Goal: Task Accomplishment & Management: Complete application form

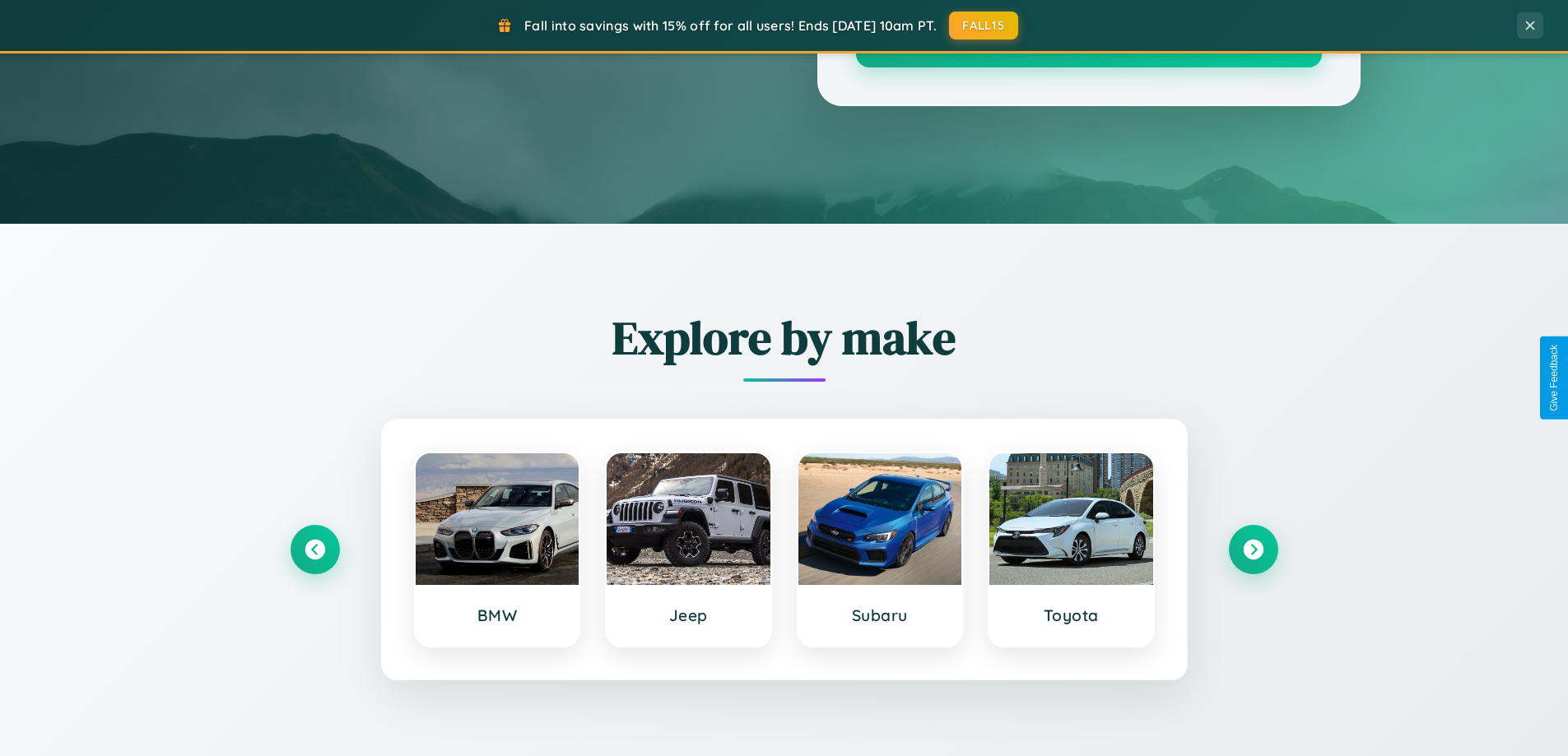
scroll to position [3165, 0]
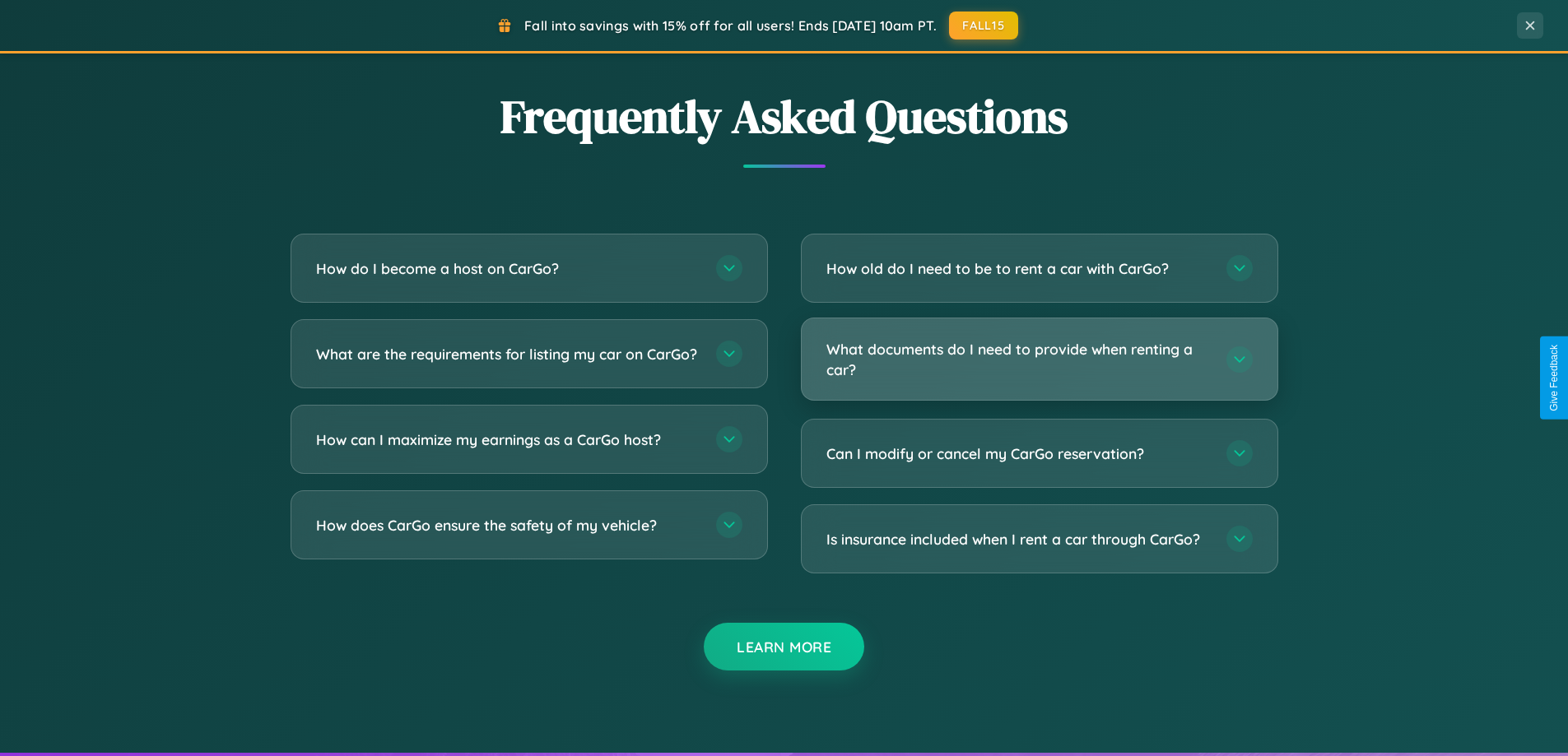
click at [1039, 359] on h3 "What documents do I need to provide when renting a car?" at bounding box center [1018, 359] width 383 height 40
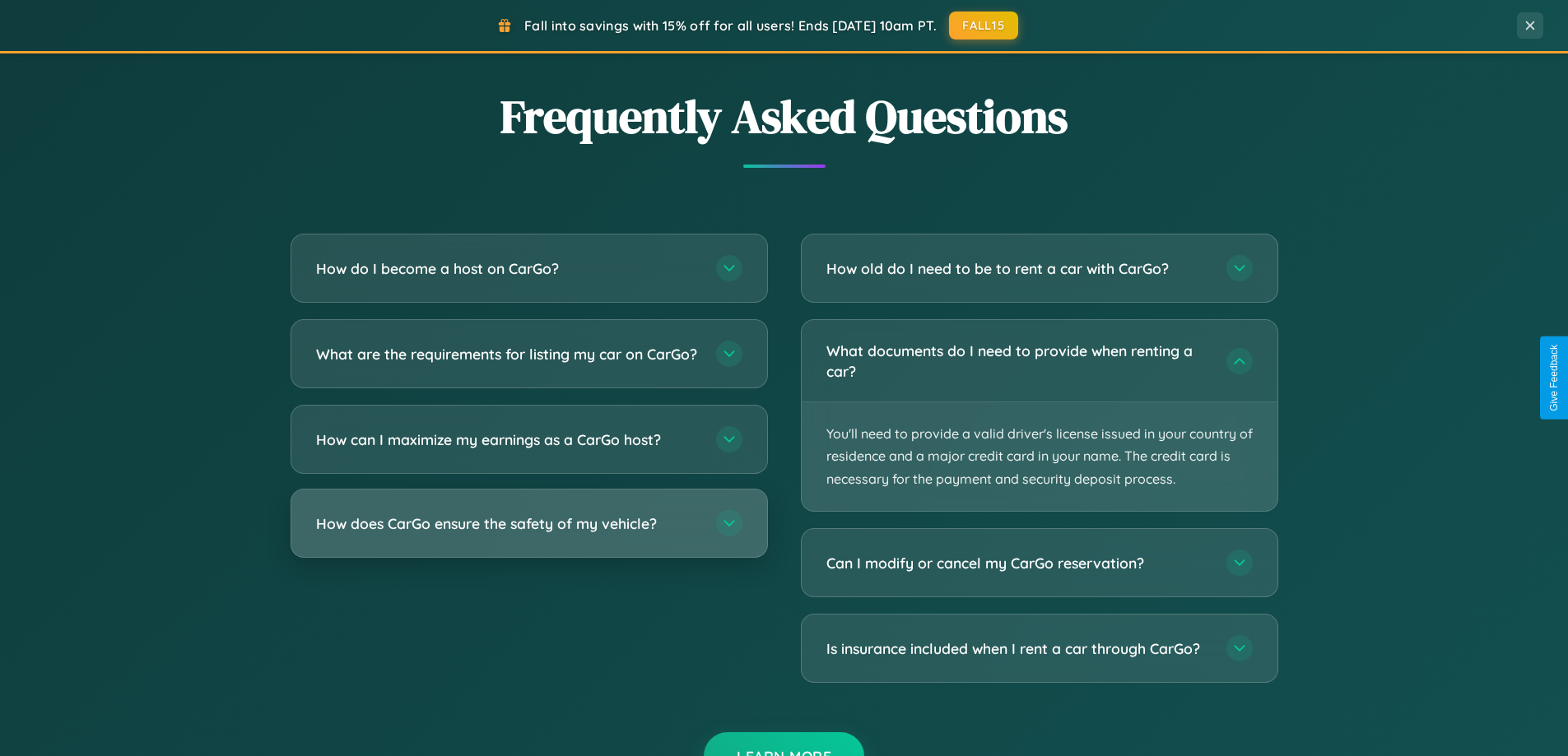
click at [528, 534] on h3 "How does CarGo ensure the safety of my vehicle?" at bounding box center [507, 523] width 383 height 20
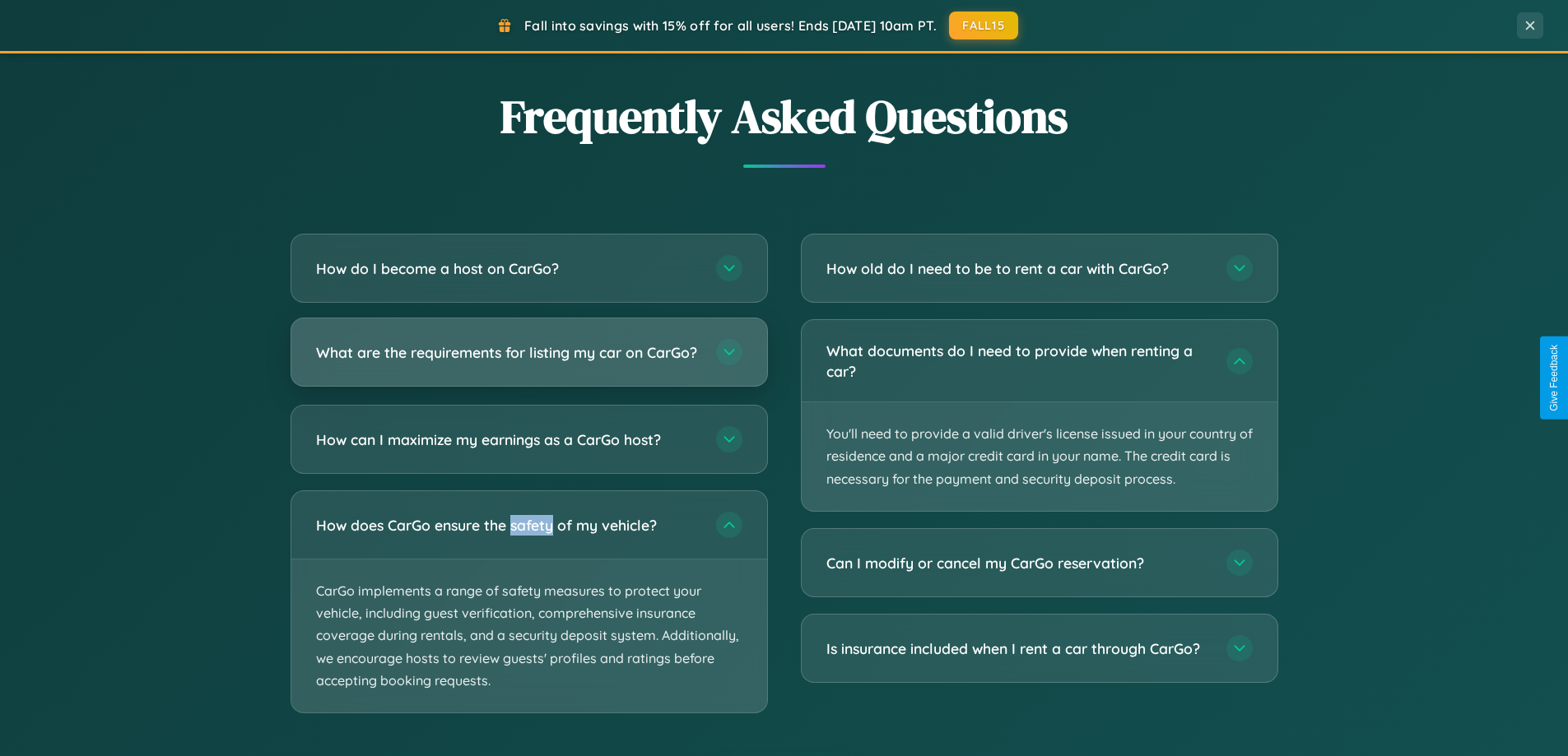
click at [528, 360] on h3 "What are the requirements for listing my car on CarGo?" at bounding box center [507, 352] width 383 height 20
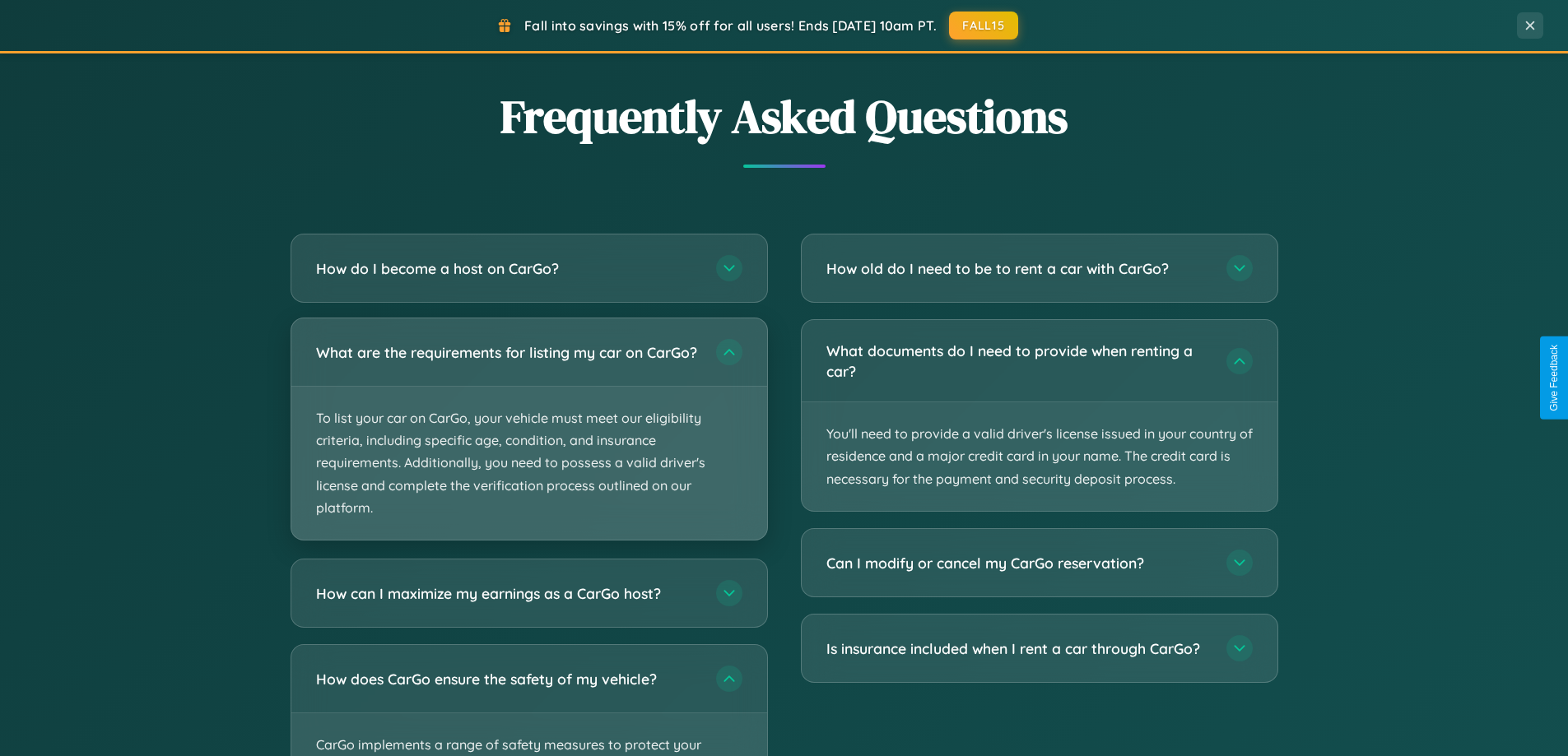
click at [528, 436] on p "To list your car on CarGo, your vehicle must meet our eligibility criteria, inc…" at bounding box center [529, 463] width 476 height 153
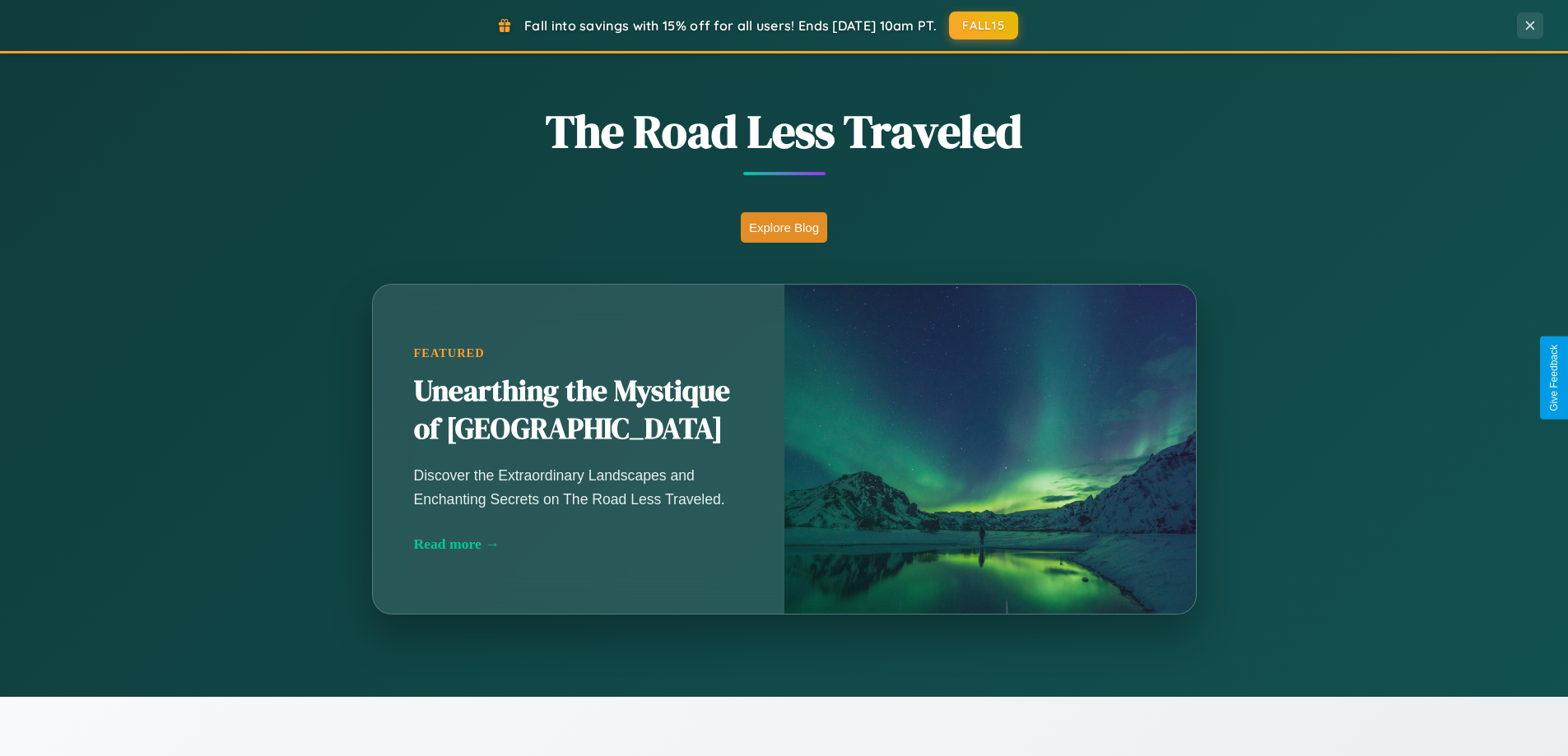
scroll to position [1131, 0]
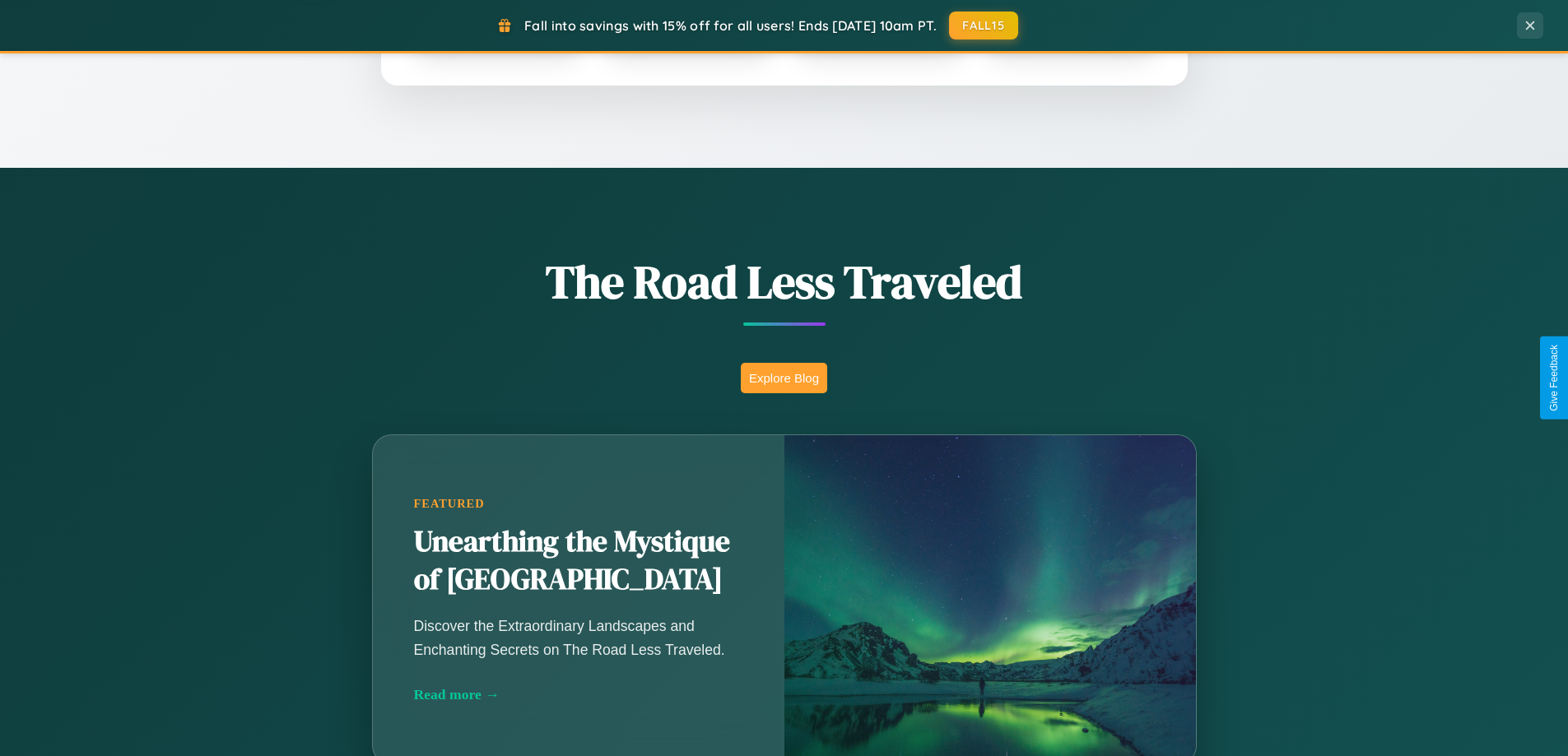
click at [784, 377] on button "Explore Blog" at bounding box center [784, 378] width 86 height 31
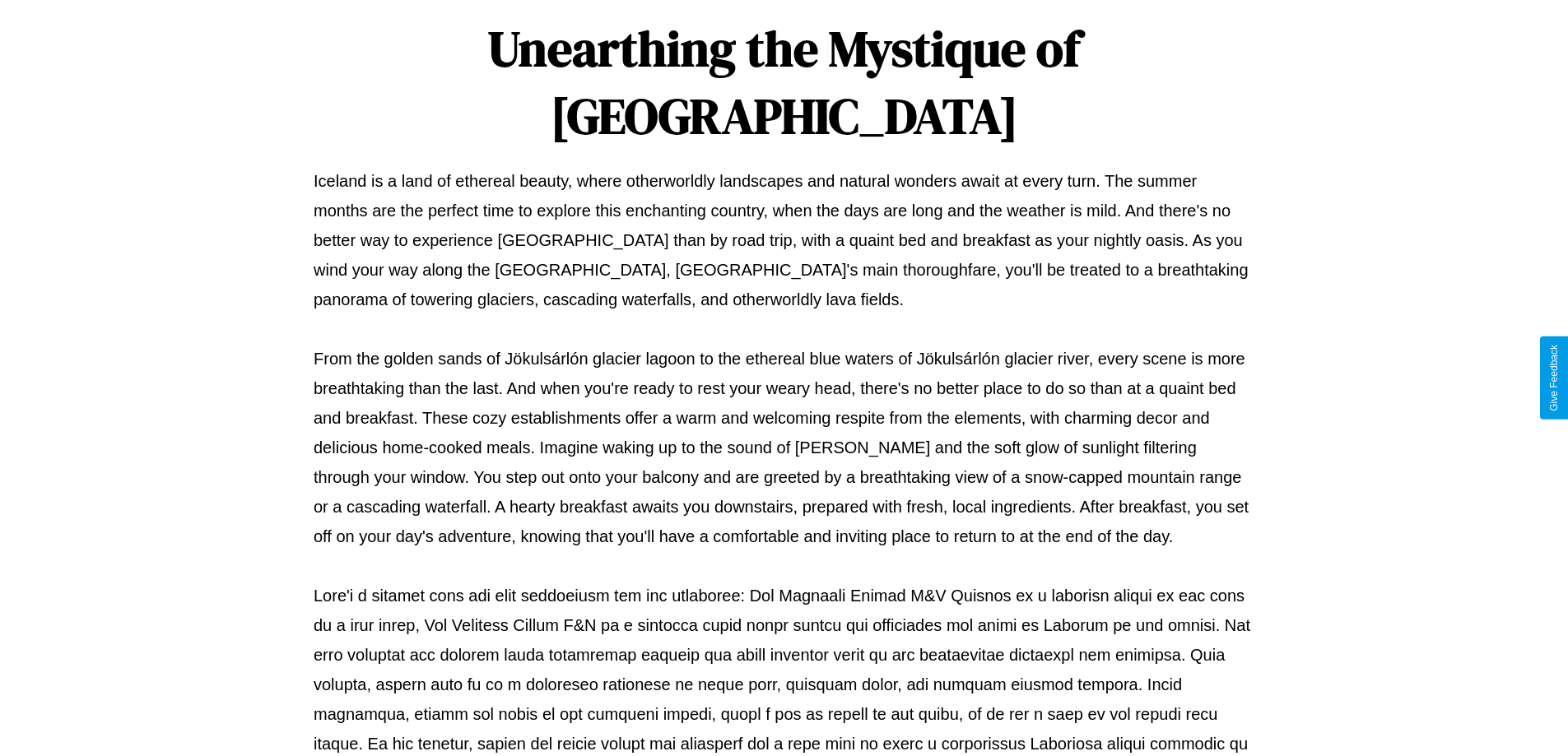
scroll to position [532, 0]
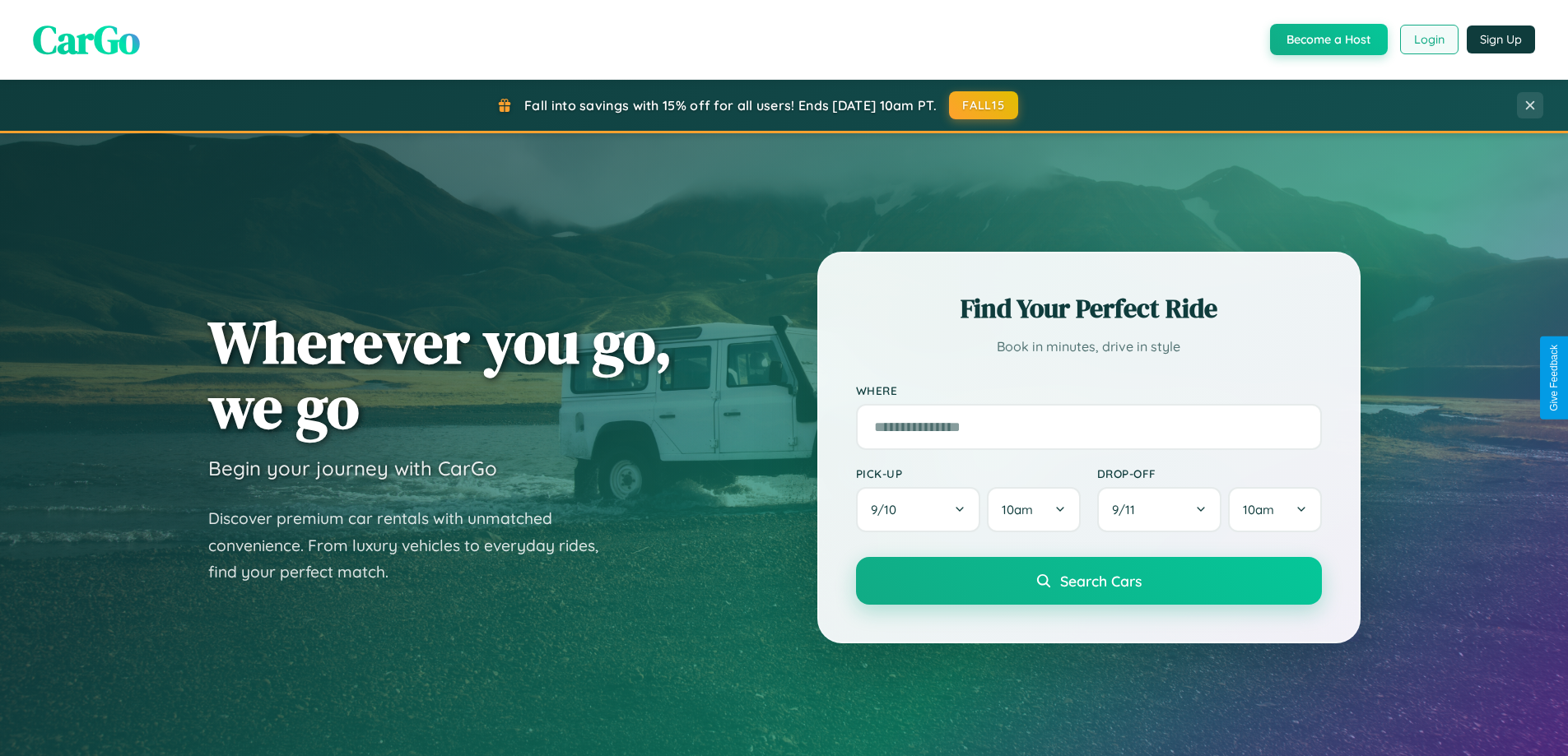
click at [1428, 39] on button "Login" at bounding box center [1428, 39] width 59 height 30
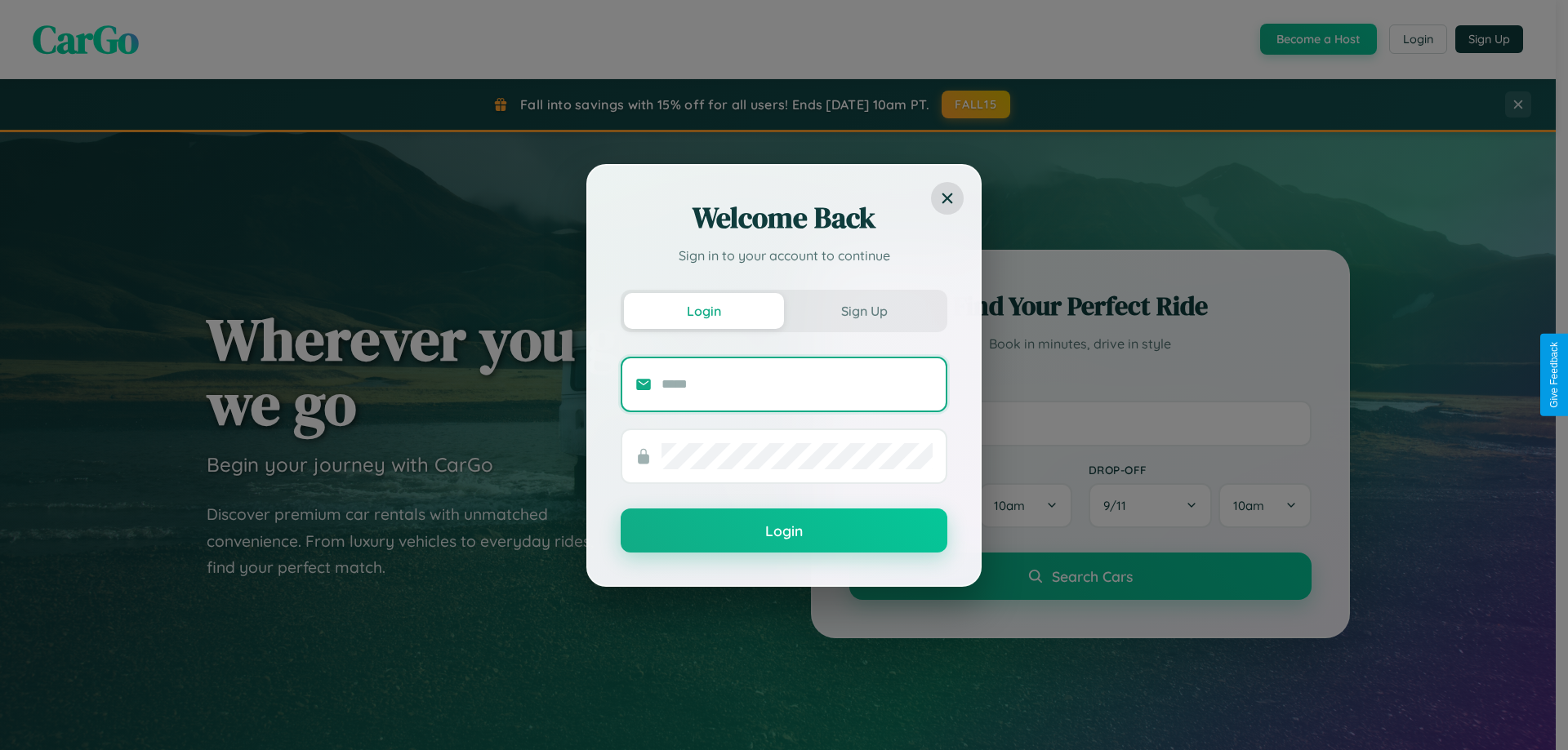
click at [797, 384] on input "text" at bounding box center [797, 385] width 271 height 26
type input "**********"
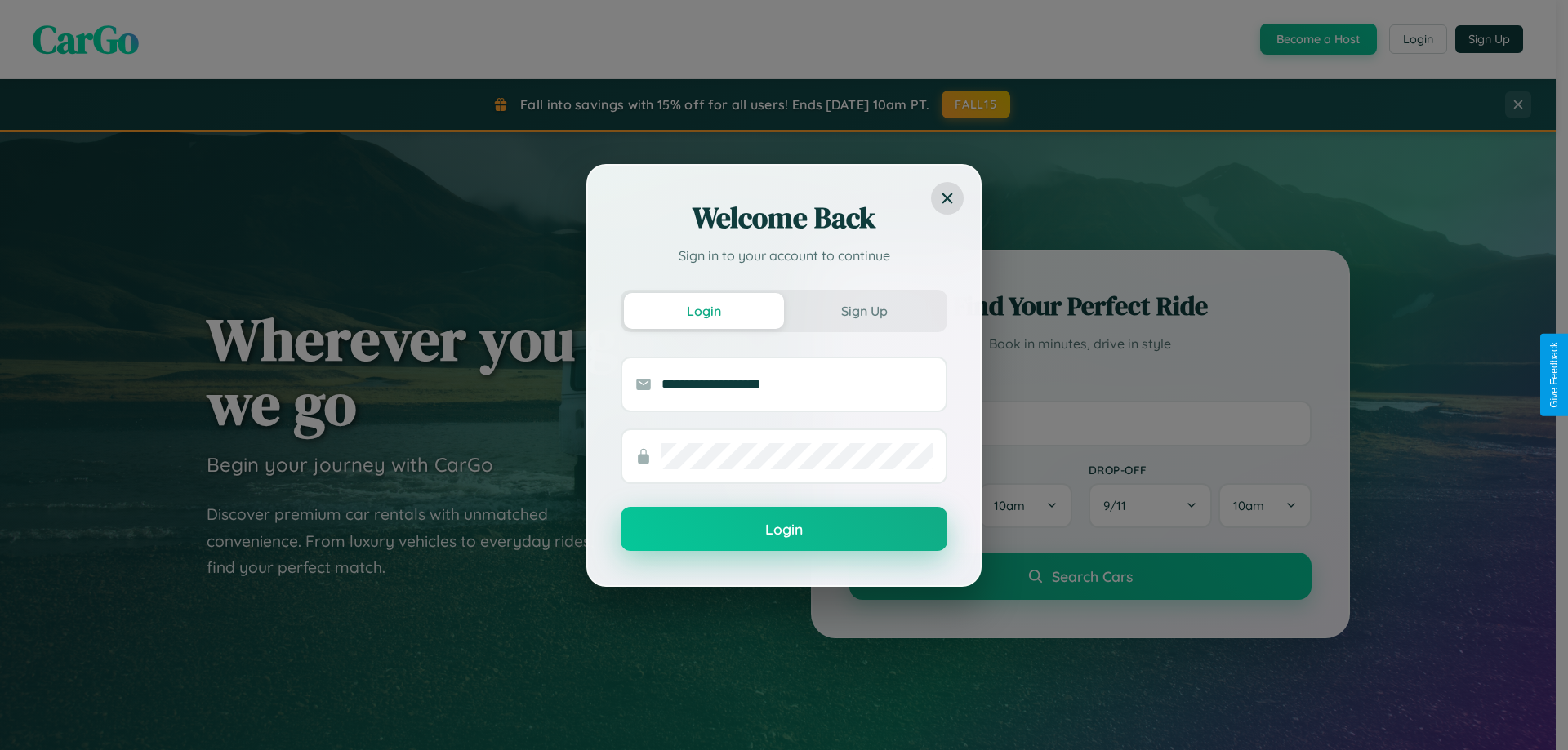
click at [784, 530] on button "Login" at bounding box center [784, 528] width 326 height 44
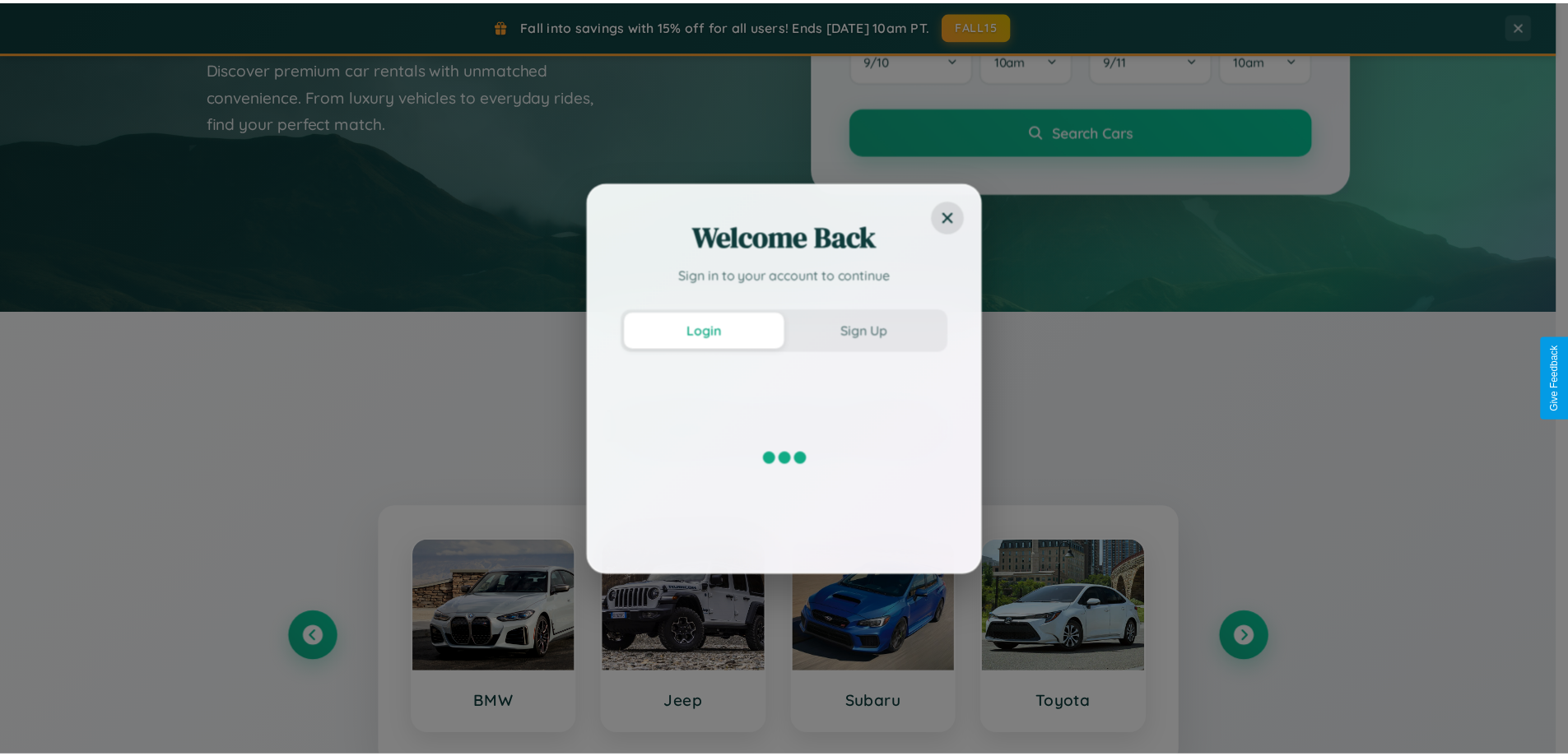
scroll to position [709, 0]
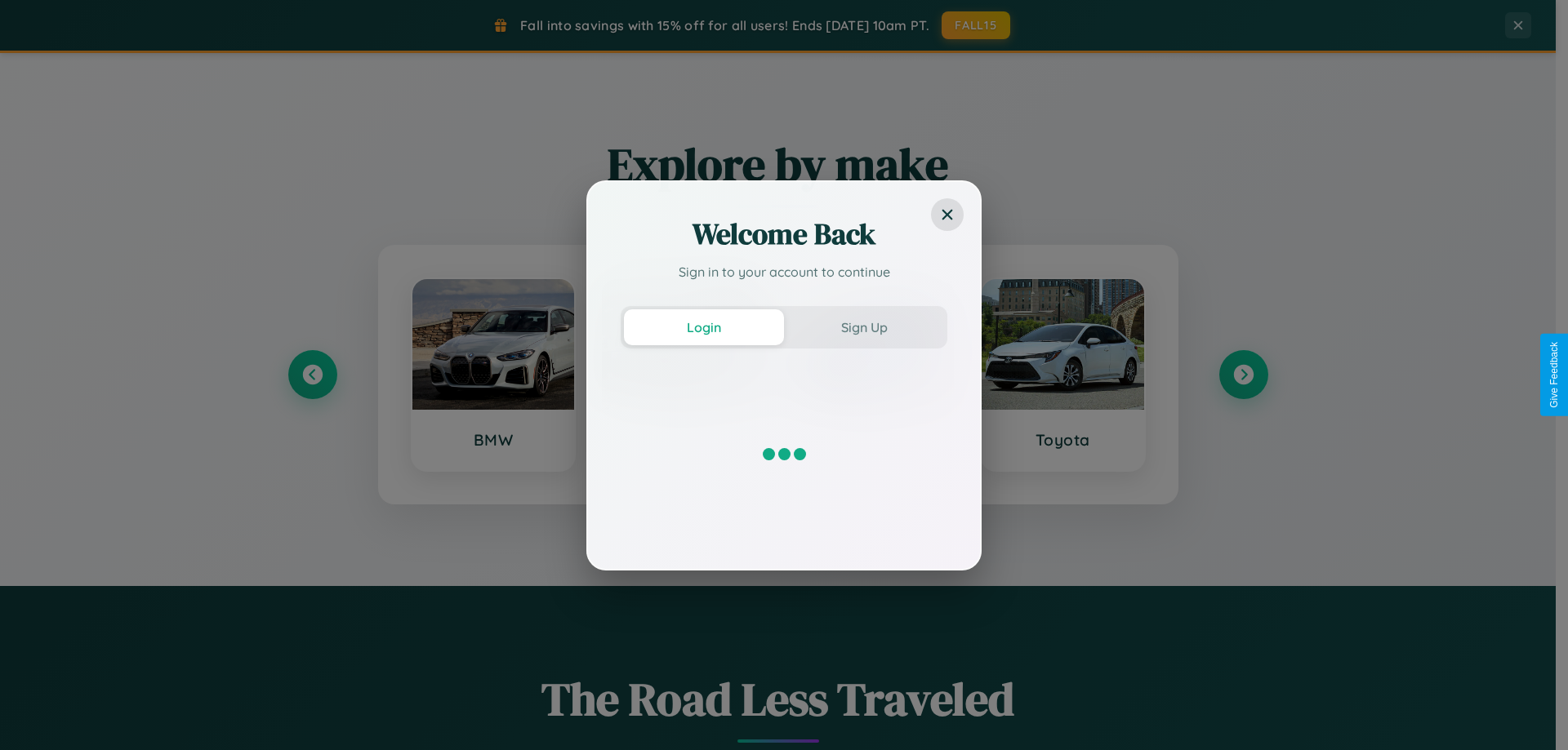
click at [312, 374] on div "Welcome Back Sign in to your account to continue Login Sign Up" at bounding box center [784, 375] width 1568 height 750
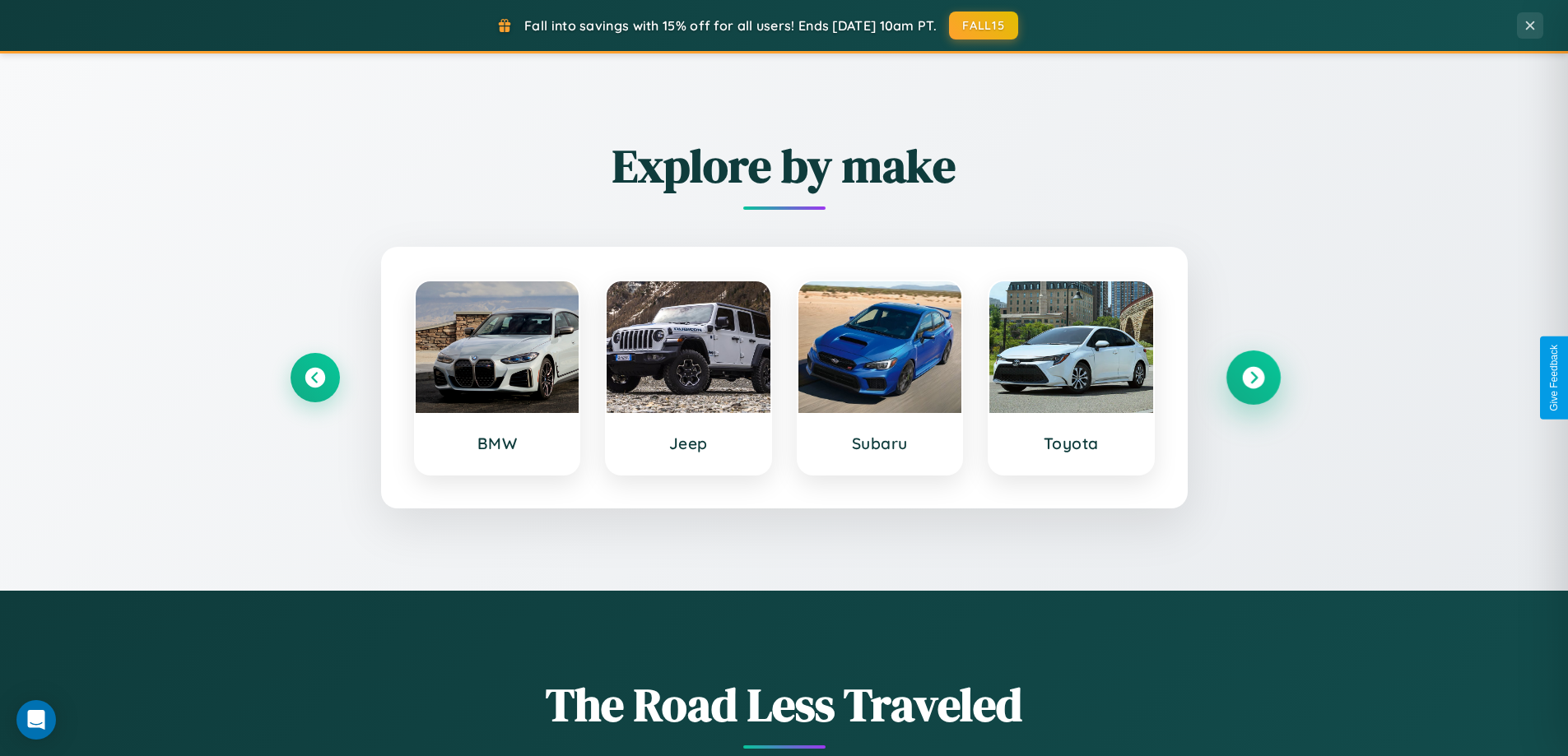
click at [1252, 377] on icon at bounding box center [1252, 377] width 22 height 22
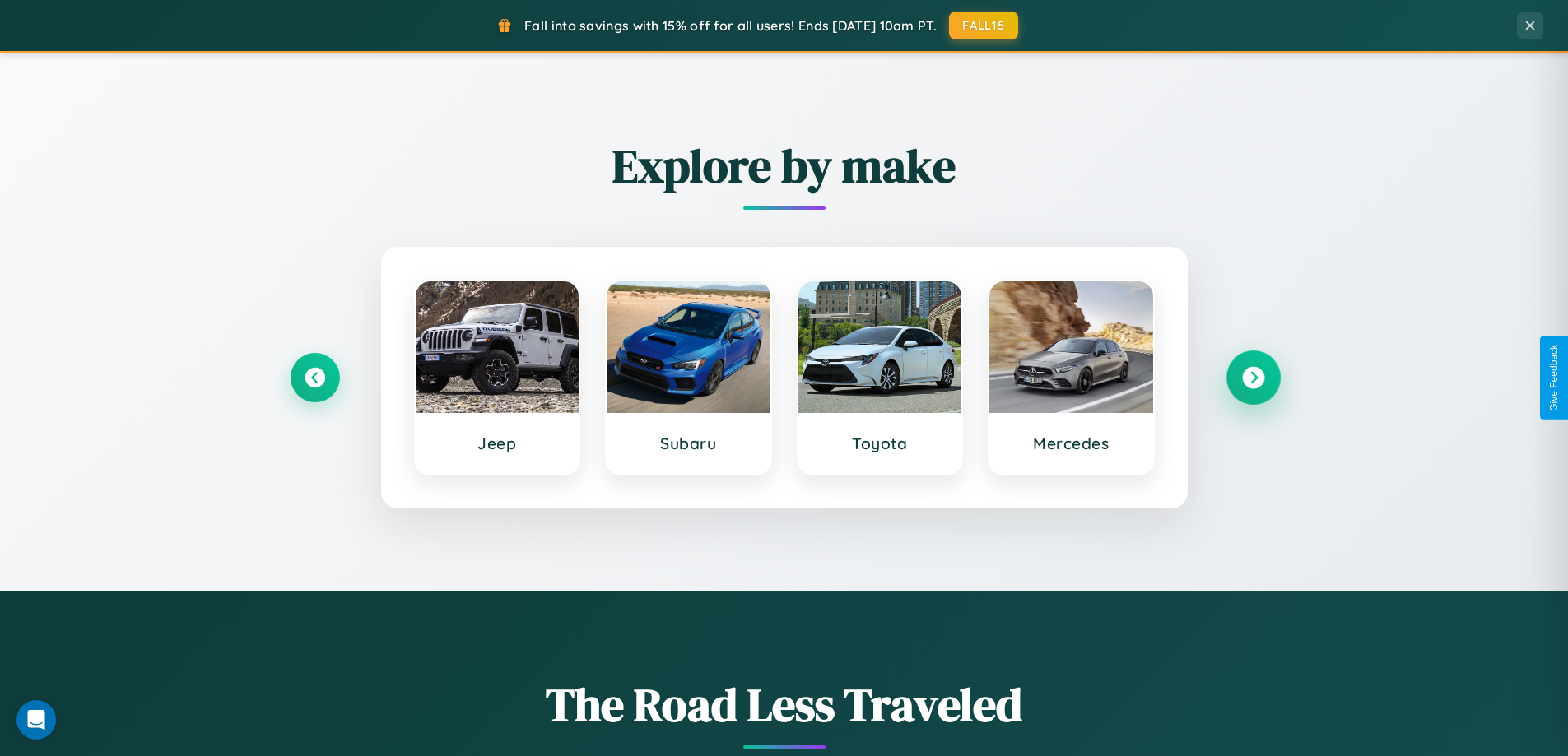
click at [1252, 377] on icon at bounding box center [1252, 377] width 22 height 22
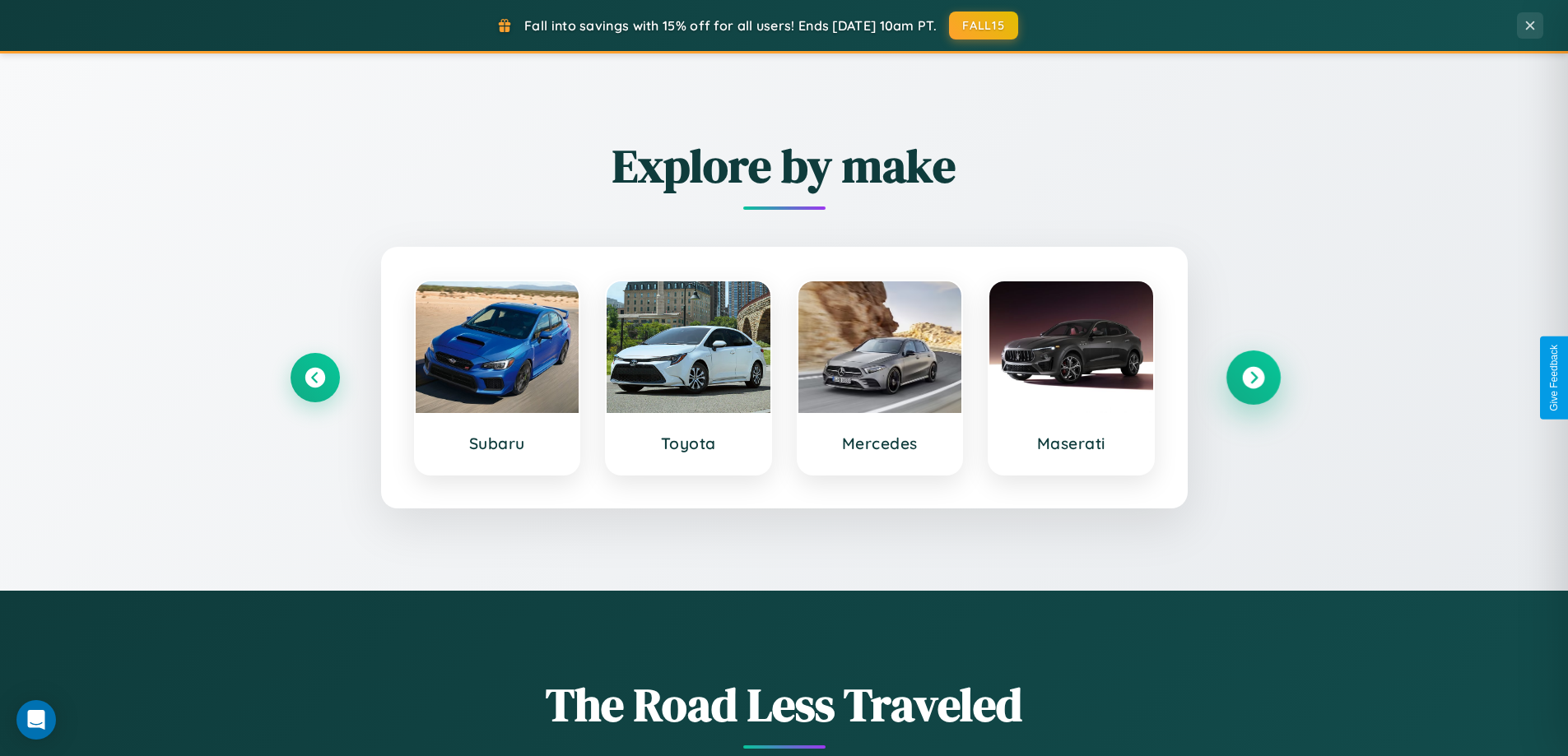
click at [1252, 377] on icon at bounding box center [1252, 377] width 22 height 22
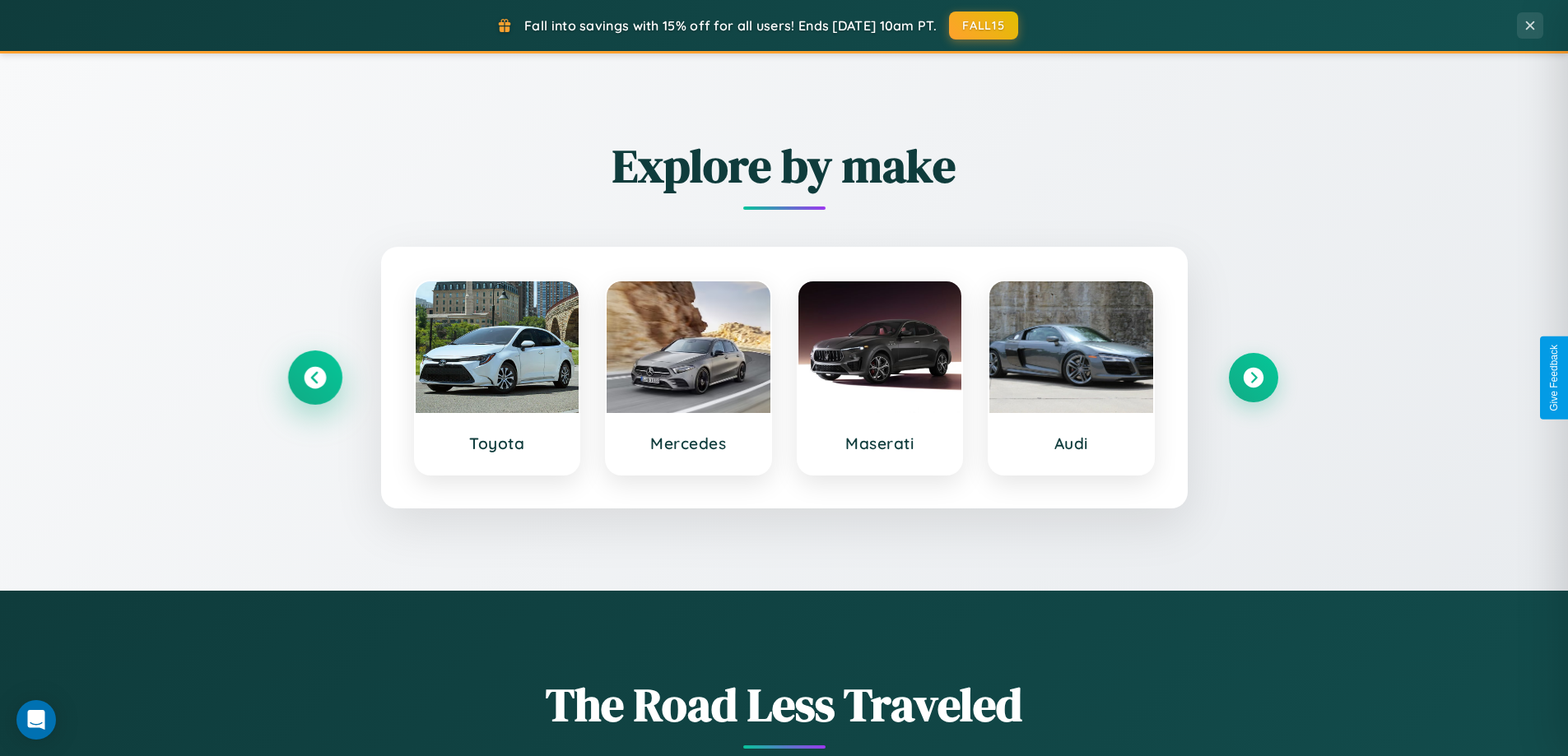
click at [314, 377] on icon at bounding box center [314, 377] width 22 height 22
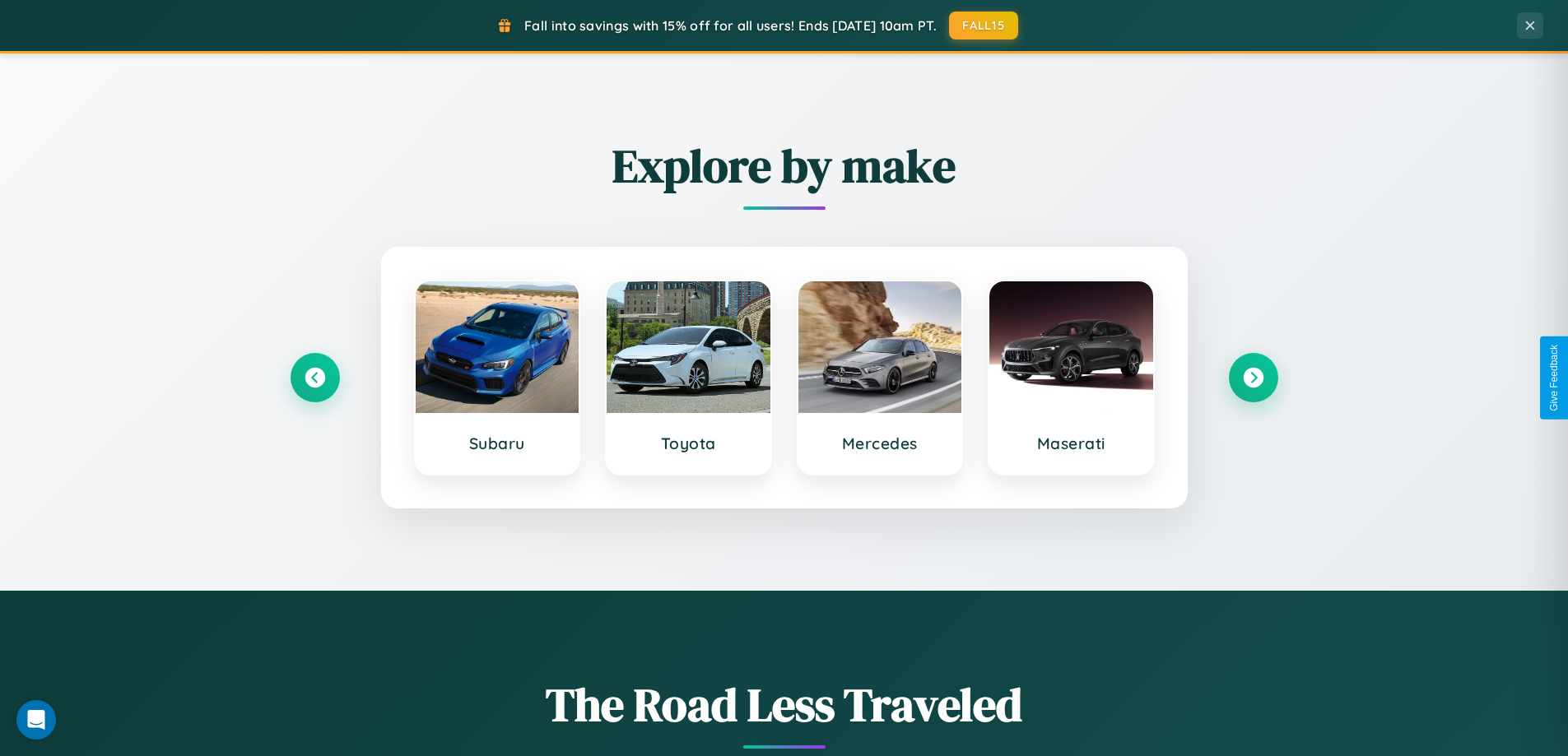
scroll to position [0, 0]
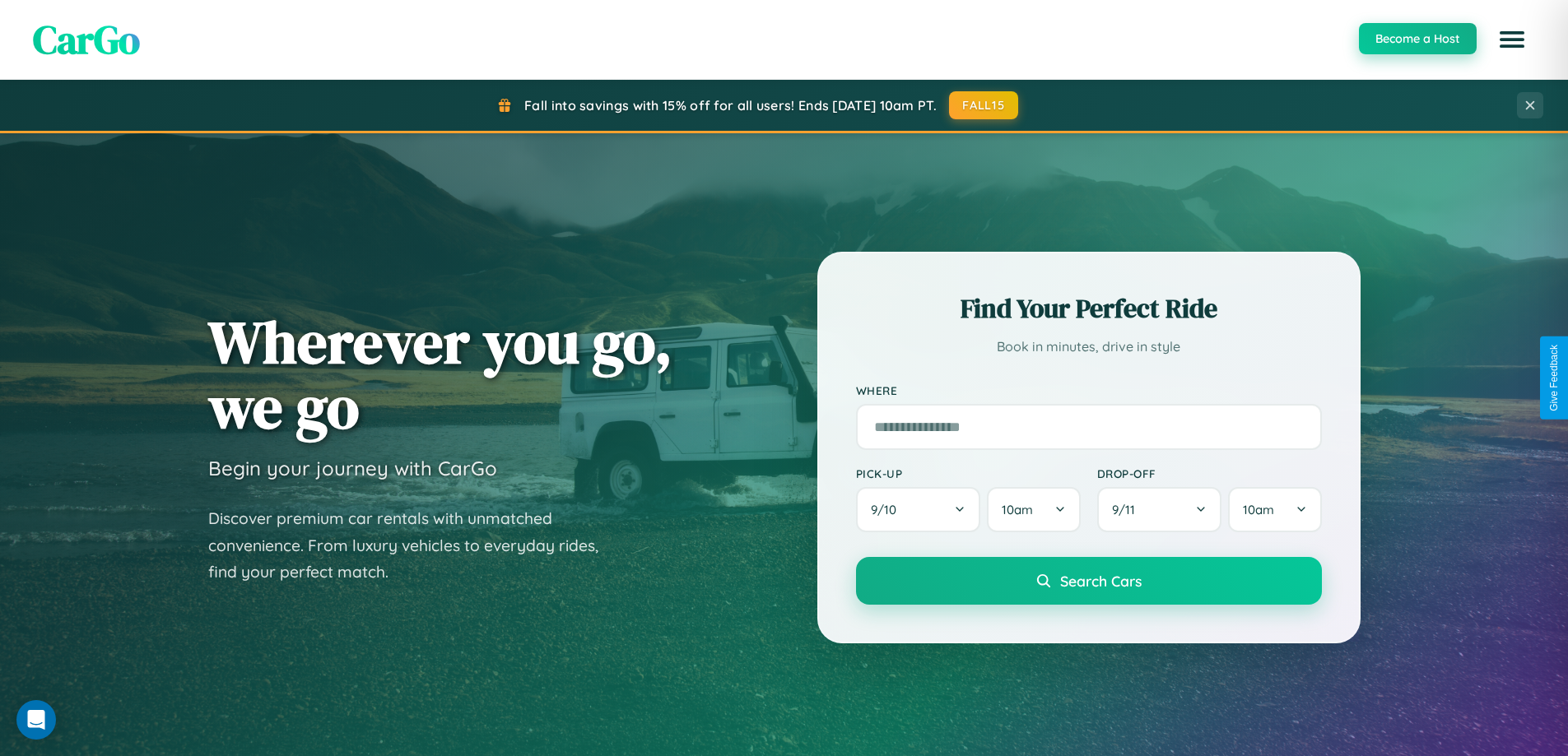
click at [1416, 39] on button "Become a Host" at bounding box center [1417, 39] width 118 height 32
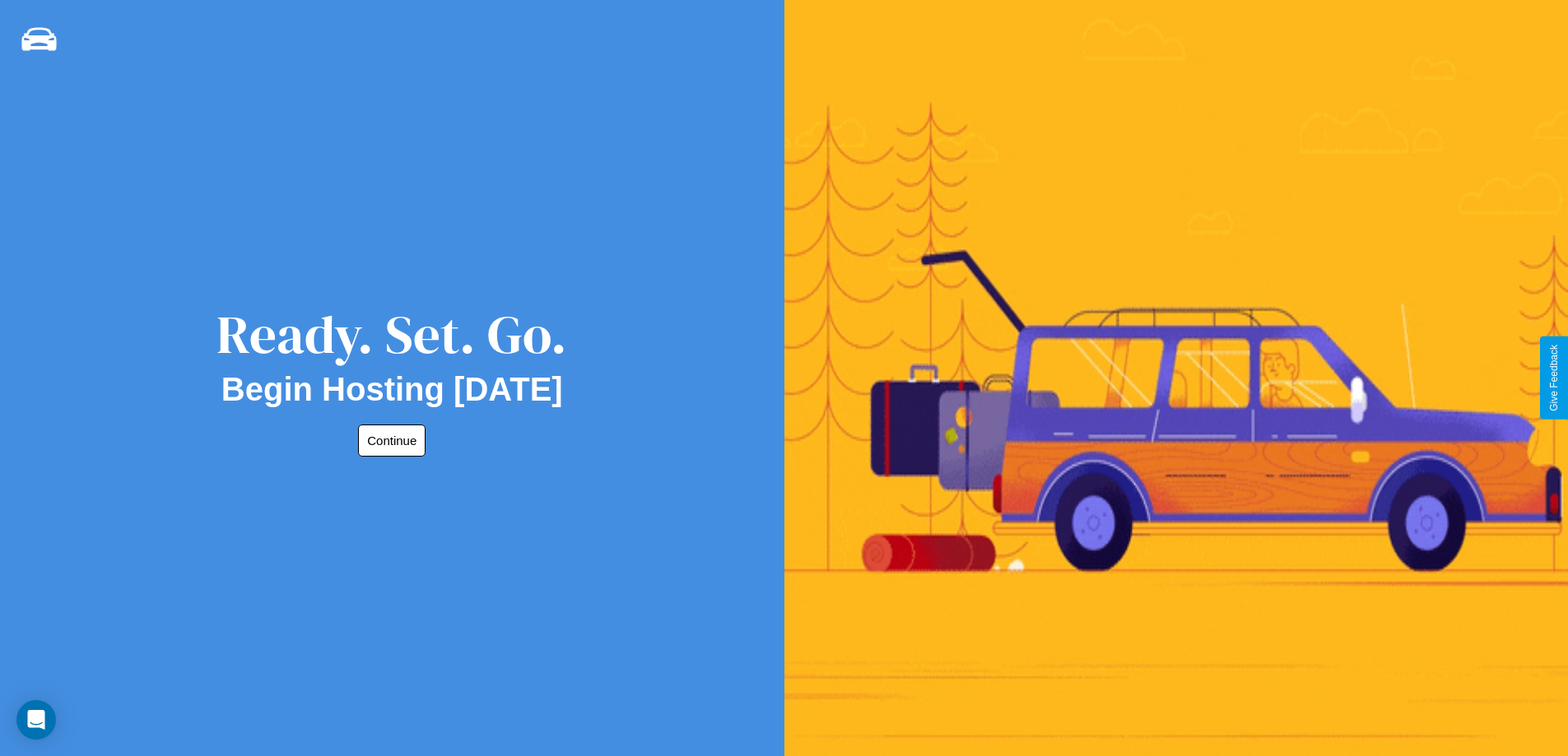
click at [389, 440] on button "Continue" at bounding box center [391, 440] width 68 height 32
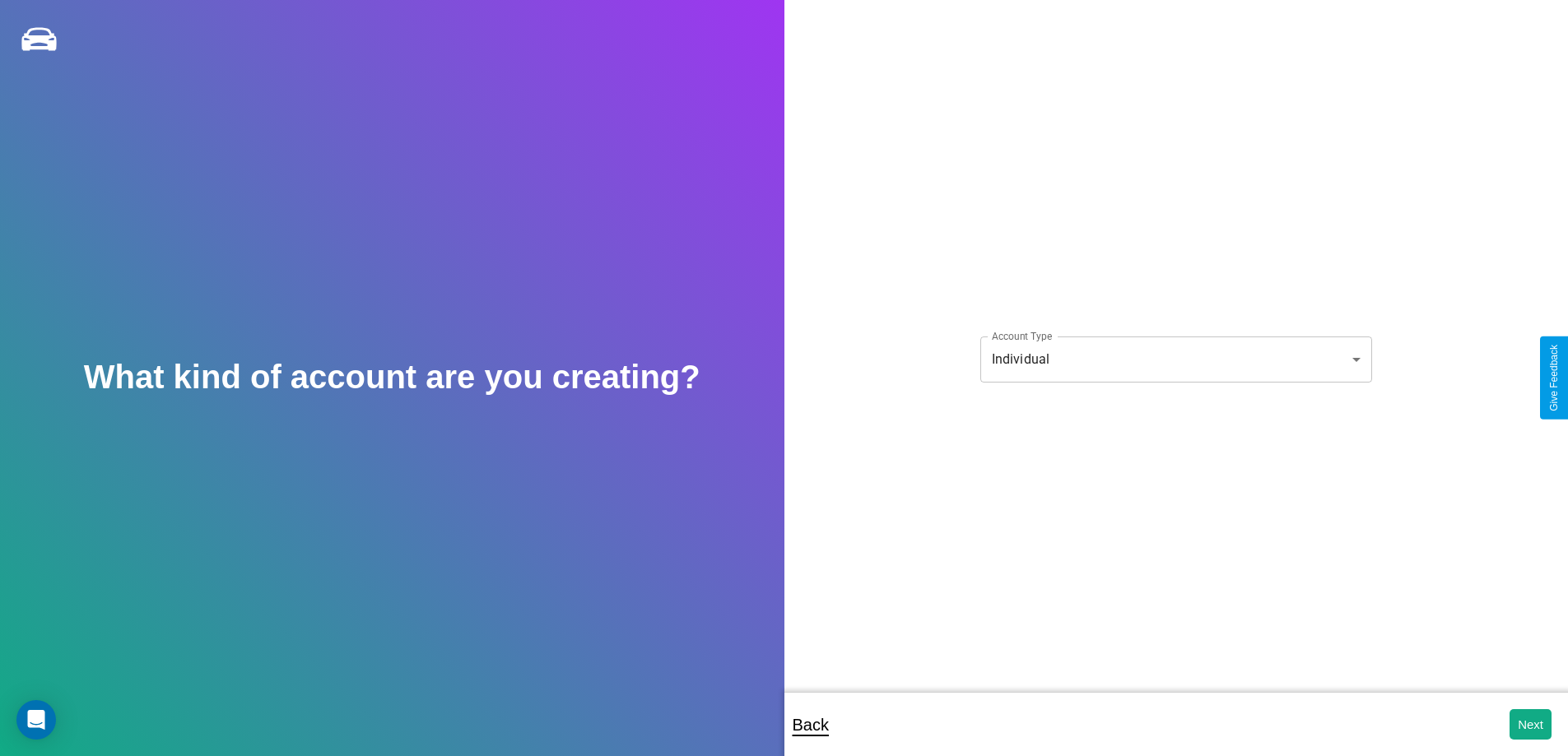
click at [1175, 359] on body "**********" at bounding box center [784, 389] width 1568 height 778
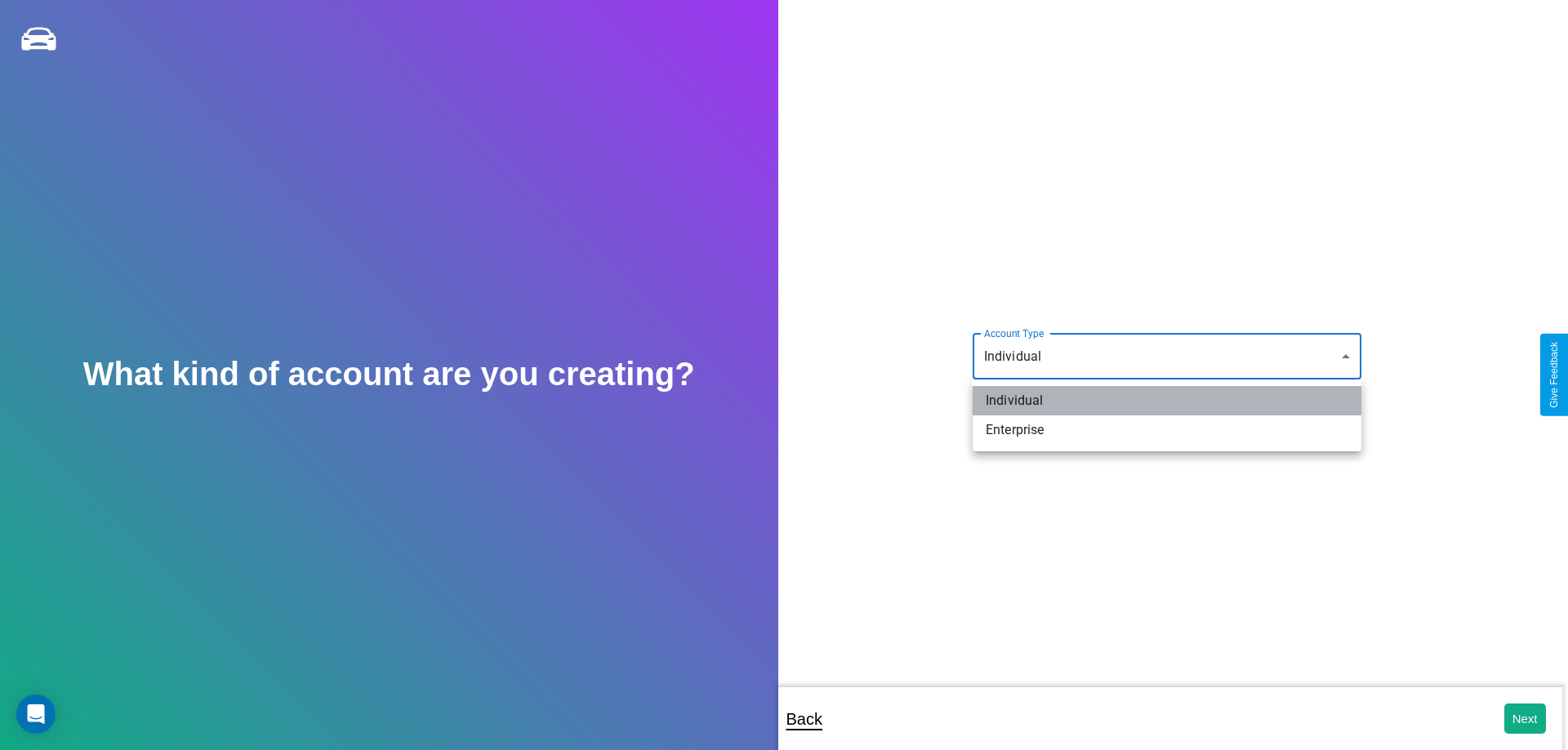
click at [1167, 400] on li "Individual" at bounding box center [1167, 401] width 388 height 30
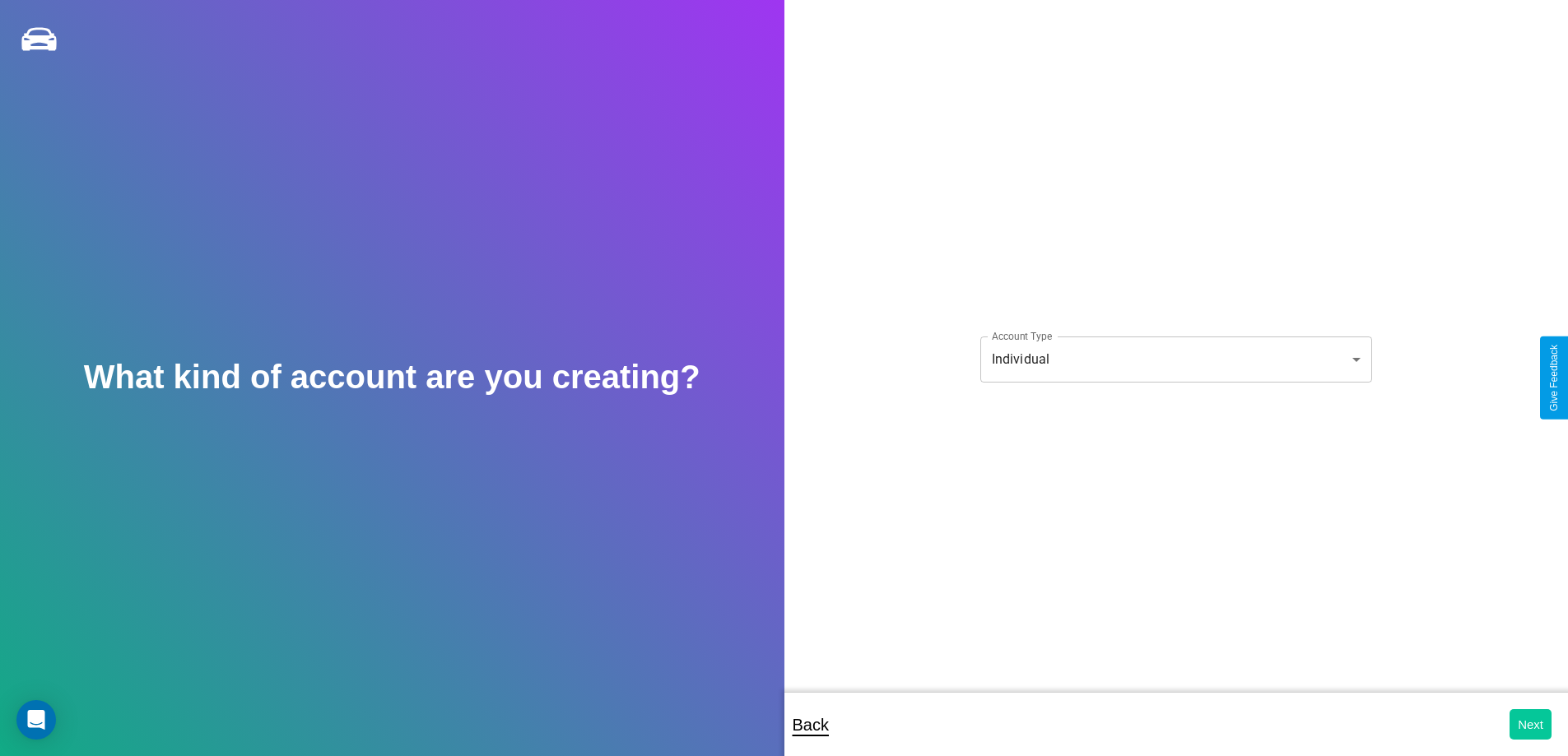
click at [1529, 724] on button "Next" at bounding box center [1530, 724] width 42 height 31
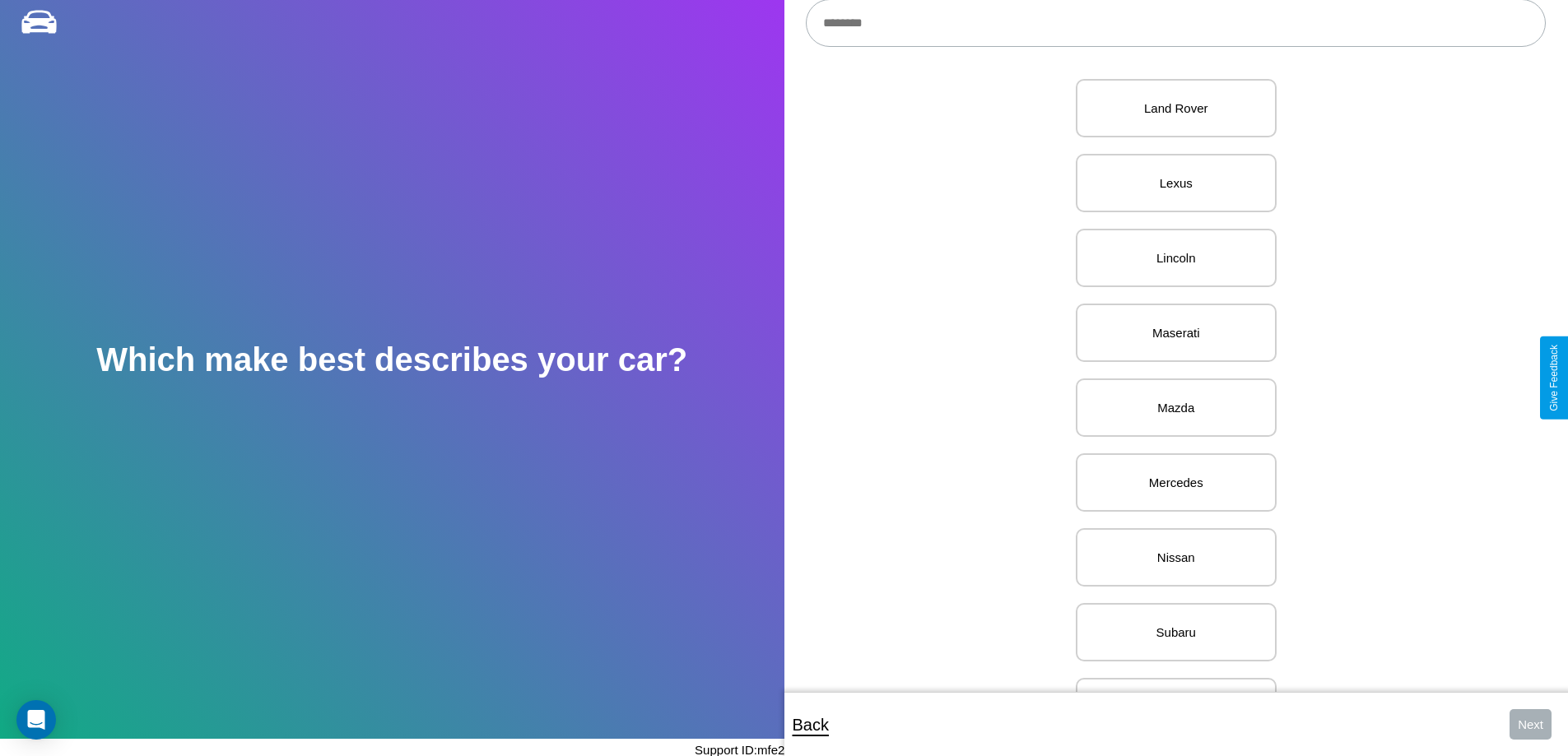
scroll to position [1910, 0]
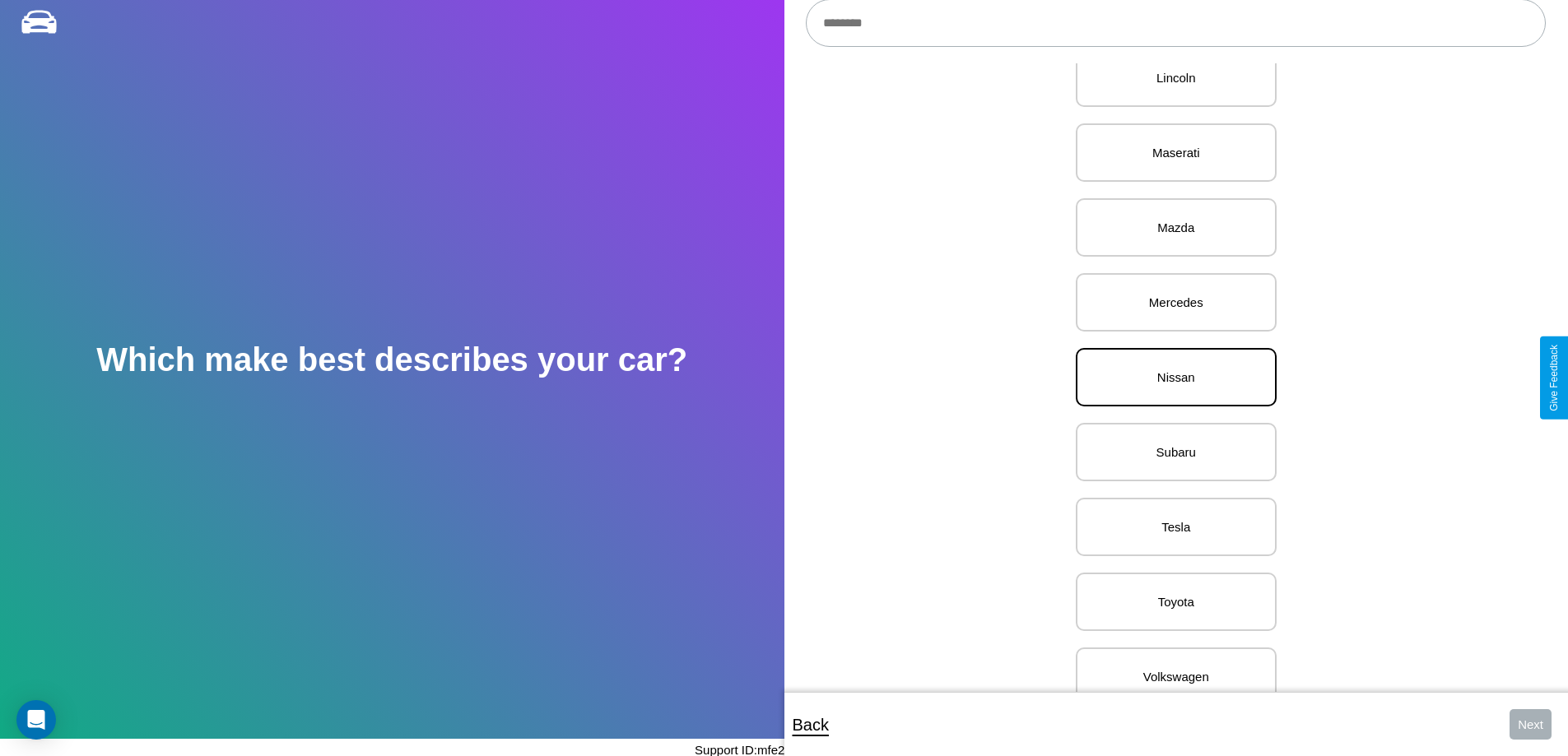
click at [1170, 377] on p "Nissan" at bounding box center [1176, 376] width 165 height 22
click at [1529, 724] on button "Next" at bounding box center [1530, 724] width 42 height 31
